Goal: Information Seeking & Learning: Learn about a topic

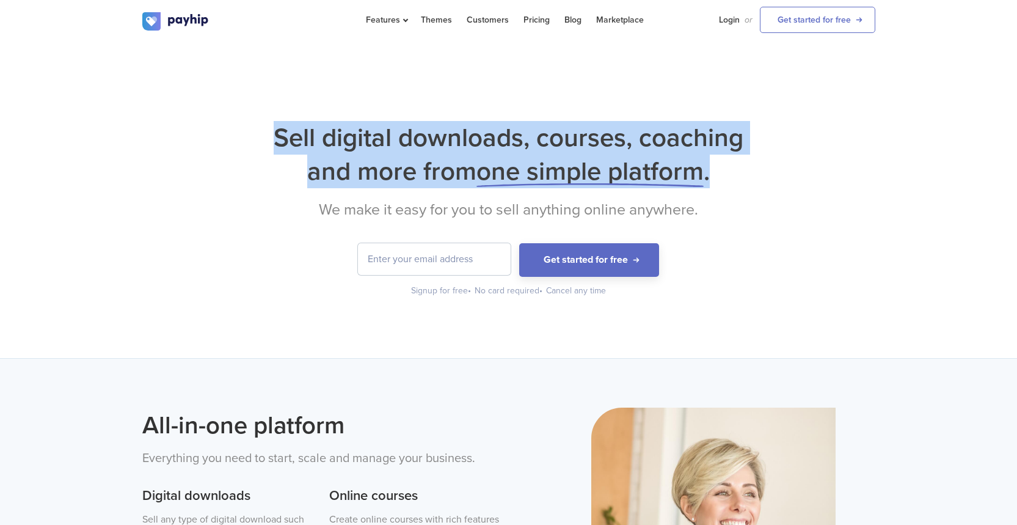
drag, startPoint x: 261, startPoint y: 131, endPoint x: 748, endPoint y: 182, distance: 489.3
click at [748, 182] on h1 "Sell digital downloads, courses, coaching and more from one simple platform ." at bounding box center [508, 154] width 733 height 67
copy h1 "Sell digital downloads, courses, coaching and more from one simple platform ."
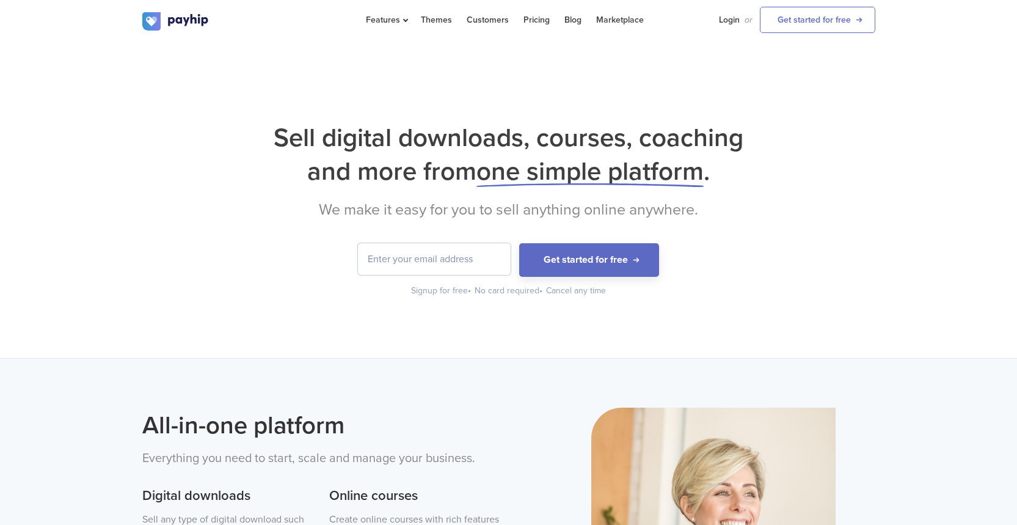
click at [831, 263] on form "Get started for free" at bounding box center [508, 260] width 733 height 34
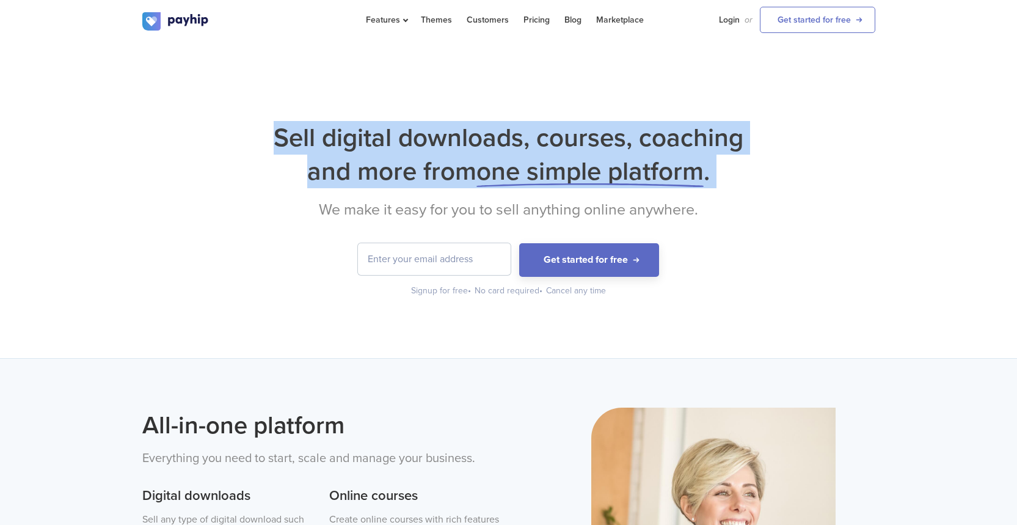
drag, startPoint x: 269, startPoint y: 133, endPoint x: 751, endPoint y: 191, distance: 485.8
click at [751, 191] on div "Sell digital downloads, courses, coaching and more from one simple platform . W…" at bounding box center [508, 209] width 733 height 176
copy div "Sell digital downloads, courses, coaching and more from one simple platform ."
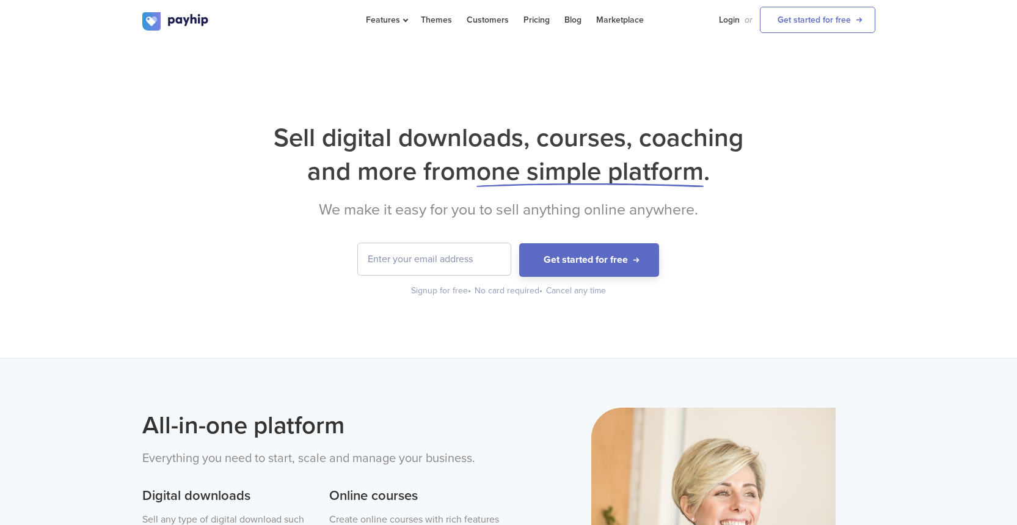
click at [813, 294] on div "Signup for free • No card required • Cancel any time" at bounding box center [508, 291] width 733 height 12
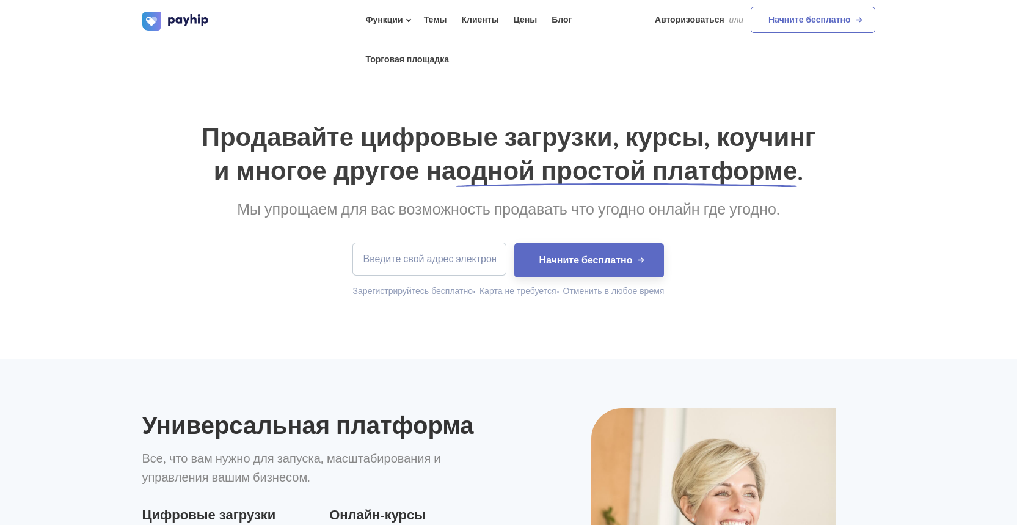
click at [165, 205] on h2 "Мы упрощаем для вас возможность продавать что угодно онлайн где угодно." at bounding box center [508, 209] width 733 height 18
click at [523, 22] on font "Цены" at bounding box center [526, 20] width 24 height 10
click at [527, 20] on font "Цены" at bounding box center [526, 20] width 24 height 10
